Goal: Information Seeking & Learning: Learn about a topic

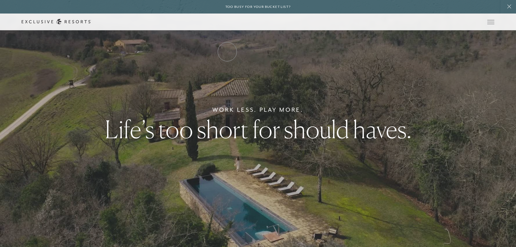
click at [0, 0] on link "Residence Collection" at bounding box center [0, 0] width 0 height 0
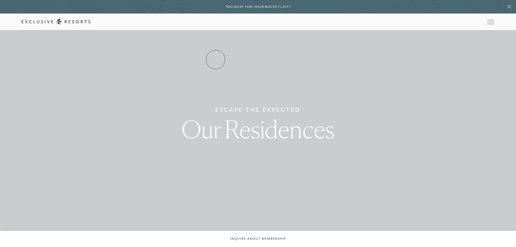
click at [0, 0] on link "Residence Collection" at bounding box center [0, 0] width 0 height 0
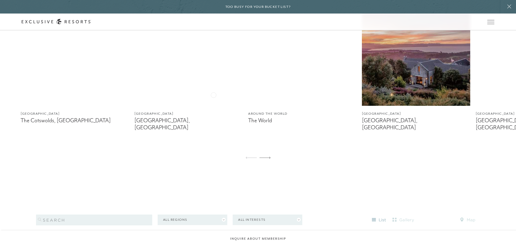
scroll to position [409, 0]
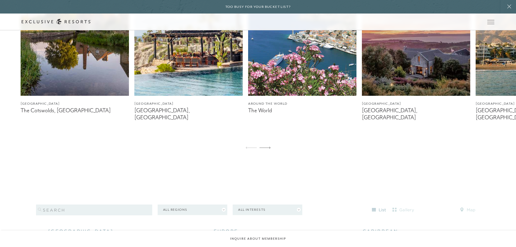
click at [112, 86] on img at bounding box center [75, 27] width 108 height 135
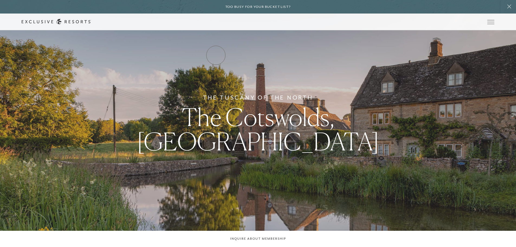
click at [0, 0] on link "Residence Collection" at bounding box center [0, 0] width 0 height 0
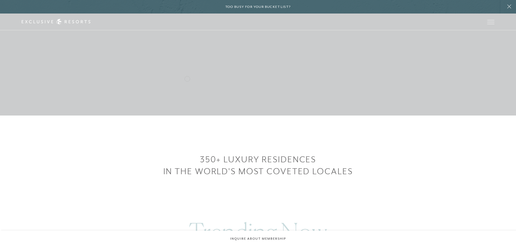
scroll to position [345, 0]
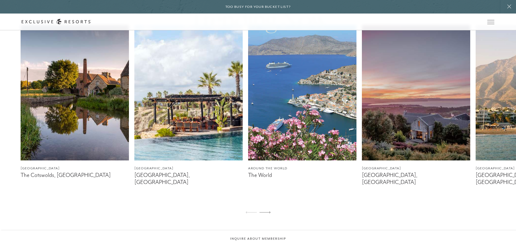
click at [111, 109] on img at bounding box center [75, 92] width 108 height 135
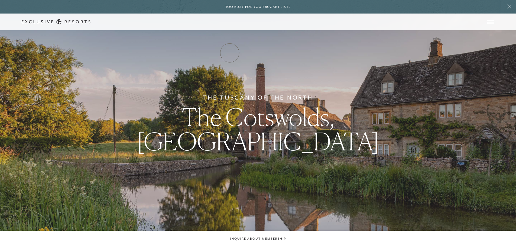
click at [0, 0] on link "Residence Collection" at bounding box center [0, 0] width 0 height 0
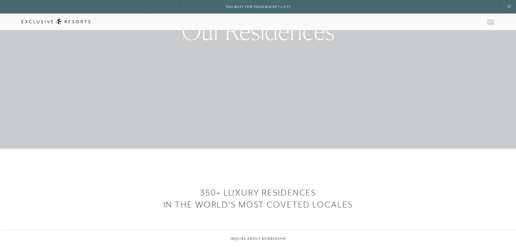
scroll to position [368, 0]
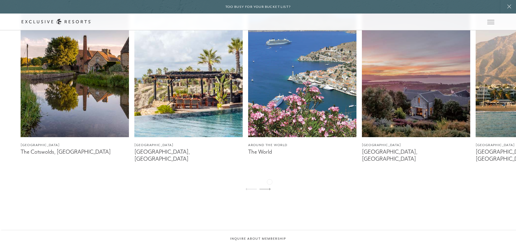
click at [269, 188] on icon at bounding box center [264, 189] width 11 height 2
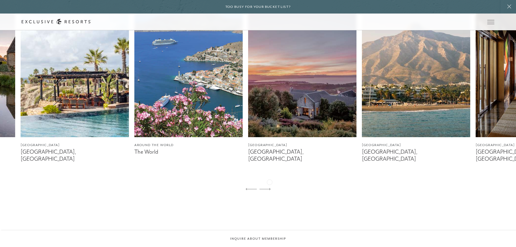
click at [269, 188] on icon at bounding box center [264, 189] width 11 height 2
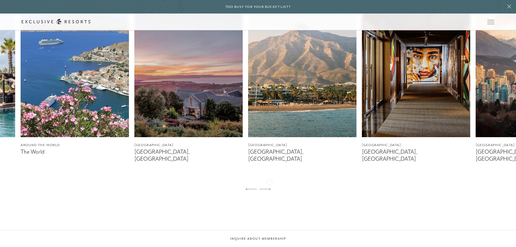
click at [269, 188] on icon at bounding box center [264, 189] width 11 height 2
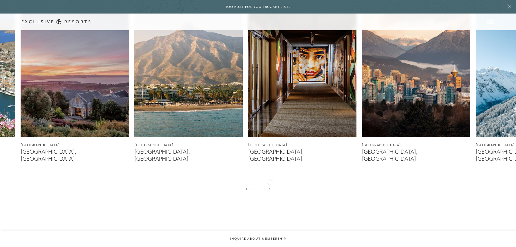
click at [269, 188] on icon at bounding box center [264, 189] width 11 height 2
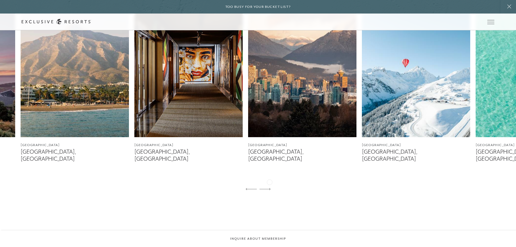
click at [269, 188] on icon at bounding box center [264, 189] width 11 height 2
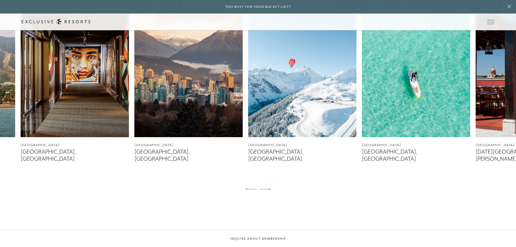
click at [269, 188] on icon at bounding box center [264, 189] width 11 height 2
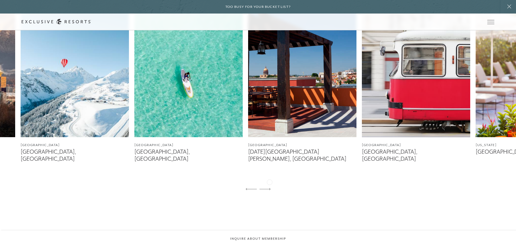
click at [269, 188] on icon at bounding box center [264, 189] width 11 height 2
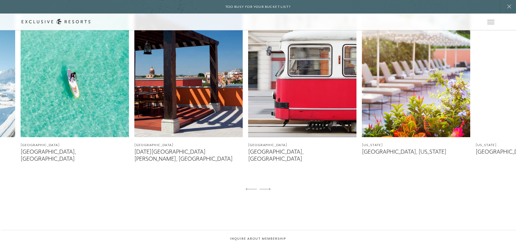
click at [286, 118] on img at bounding box center [302, 69] width 108 height 135
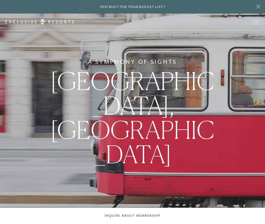
click at [55, 23] on icon at bounding box center [39, 22] width 69 height 6
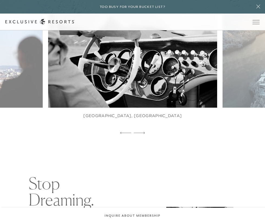
scroll to position [304, 0]
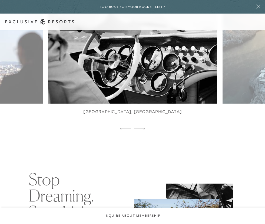
click at [120, 125] on figure "[GEOGRAPHIC_DATA], [GEOGRAPHIC_DATA]" at bounding box center [132, 114] width 169 height 22
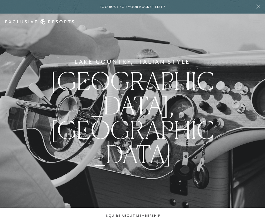
click at [120, 125] on span "[GEOGRAPHIC_DATA], [GEOGRAPHIC_DATA]" at bounding box center [132, 117] width 165 height 103
click at [114, 8] on h6 "Too busy for your bucket list?" at bounding box center [133, 6] width 66 height 5
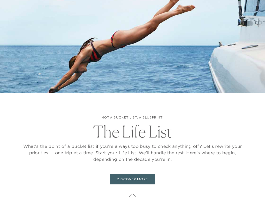
click at [132, 194] on icon at bounding box center [132, 195] width 7 height 4
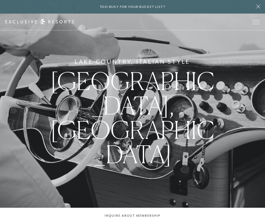
click at [260, 4] on button at bounding box center [259, 7] width 14 height 14
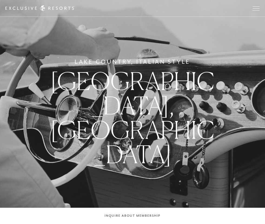
click at [28, 3] on div "Schedule a Meeting Get Started Visit home page Member Login Schedule a Meeting …" at bounding box center [132, 8] width 265 height 17
click at [27, 6] on icon at bounding box center [39, 8] width 69 height 6
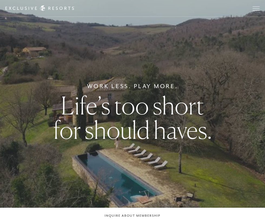
click at [254, 8] on span "Open navigation" at bounding box center [256, 8] width 7 height 0
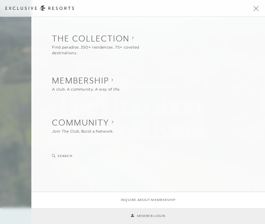
click at [18, 72] on div at bounding box center [132, 112] width 265 height 224
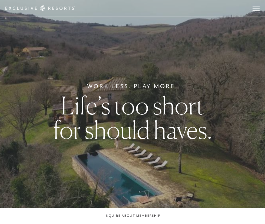
click at [253, 10] on button "Open navigation" at bounding box center [256, 8] width 7 height 4
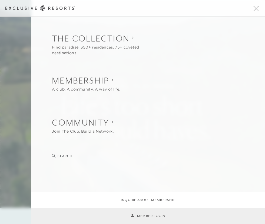
click at [113, 41] on collection "The Collection" at bounding box center [108, 38] width 113 height 12
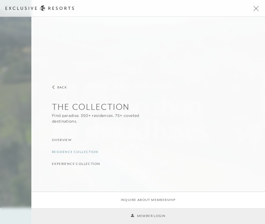
click at [71, 153] on h3 "Residence Collection" at bounding box center [75, 151] width 46 height 5
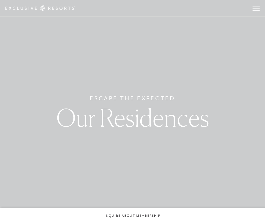
scroll to position [260, 0]
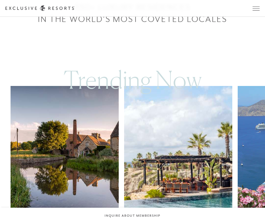
click at [86, 136] on img at bounding box center [65, 153] width 108 height 135
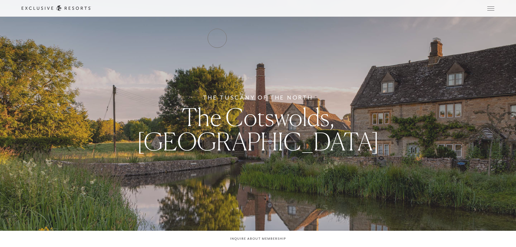
click at [0, 0] on link "Residence Collection" at bounding box center [0, 0] width 0 height 0
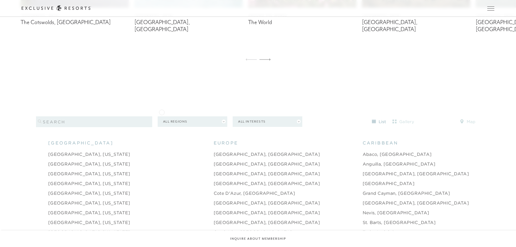
scroll to position [498, 0]
